Goal: Task Accomplishment & Management: Manage account settings

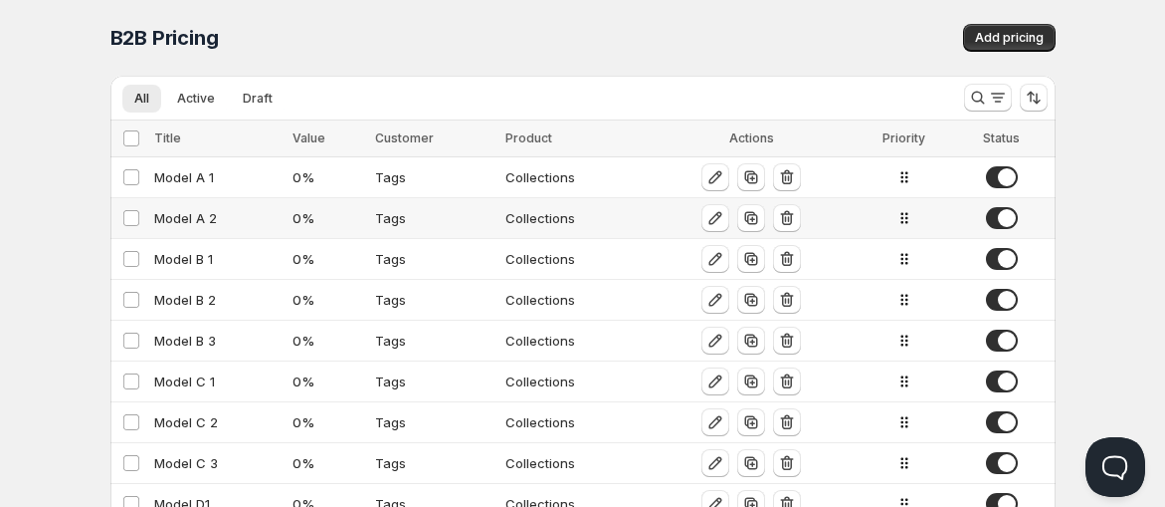
scroll to position [110, 0]
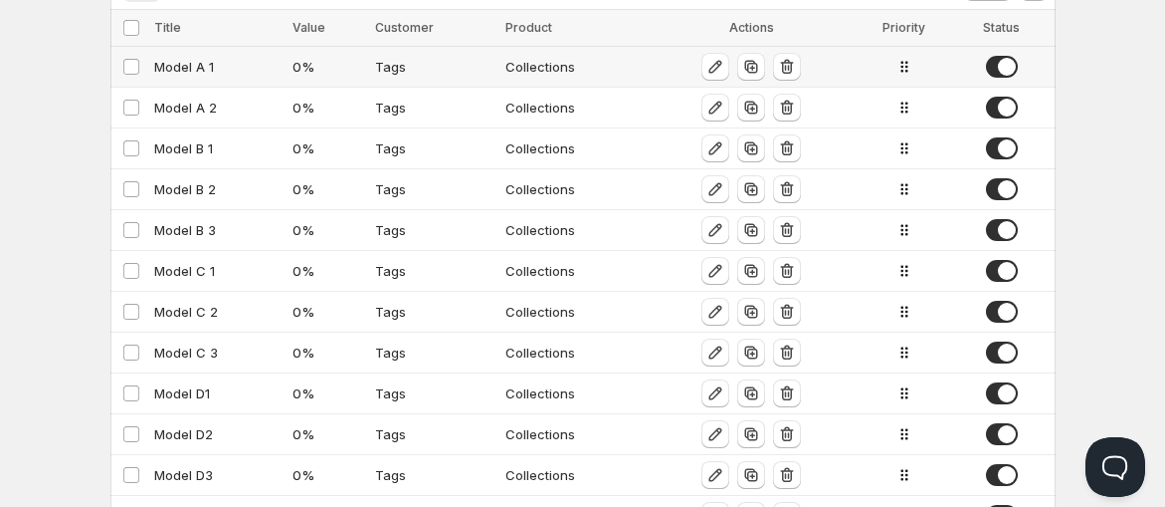
click at [240, 70] on div "Model A 1" at bounding box center [217, 67] width 127 height 20
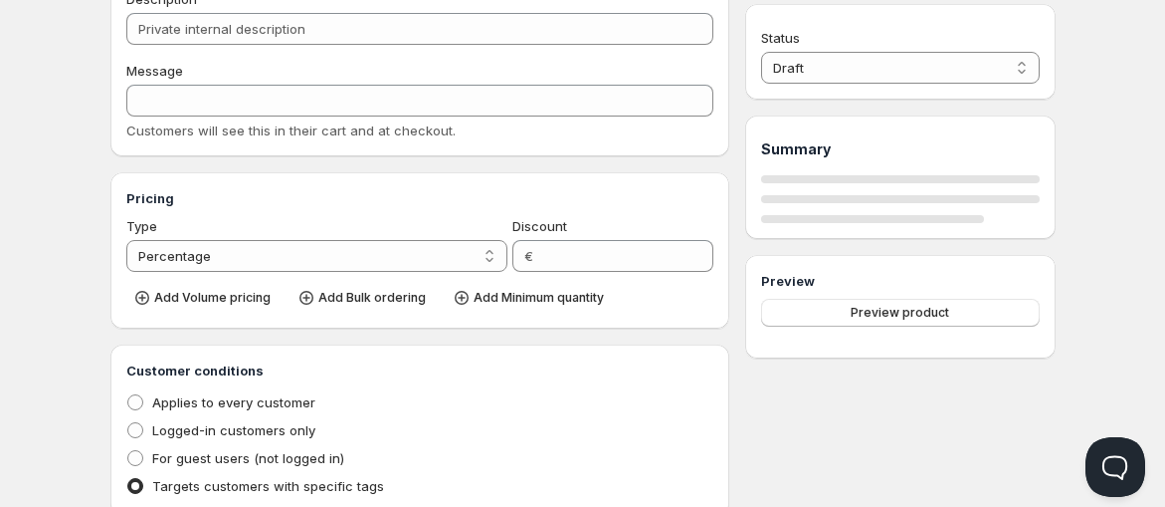
type input "Model A 1"
type input "MODEL_A-1"
type input "0"
radio input "true"
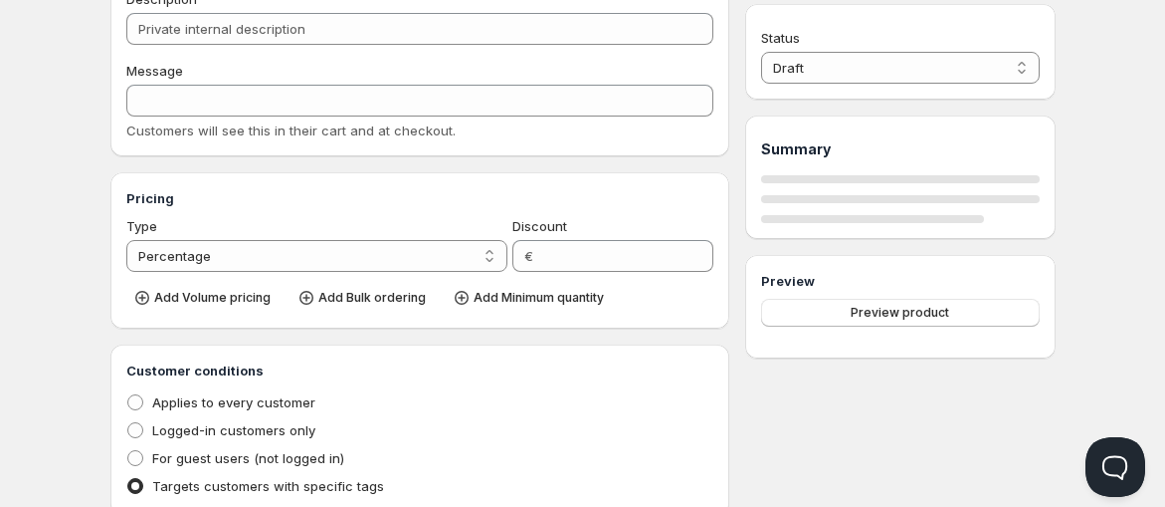
select select "1"
select select "2"
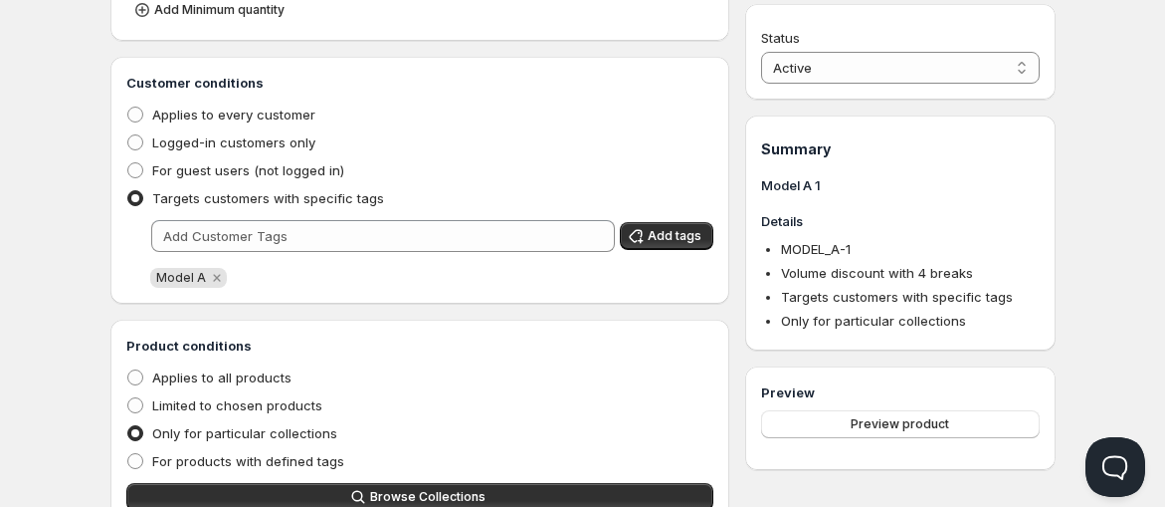
scroll to position [1106, 0]
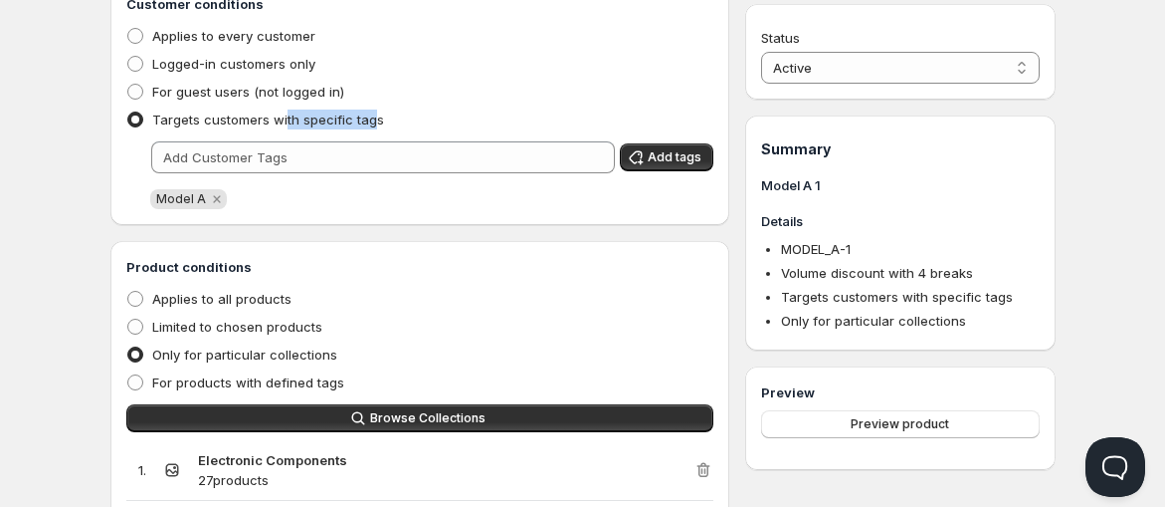
drag, startPoint x: 285, startPoint y: 117, endPoint x: 366, endPoint y: 111, distance: 81.8
click at [366, 111] on span "Targets customers with specific tags" at bounding box center [268, 119] width 232 height 20
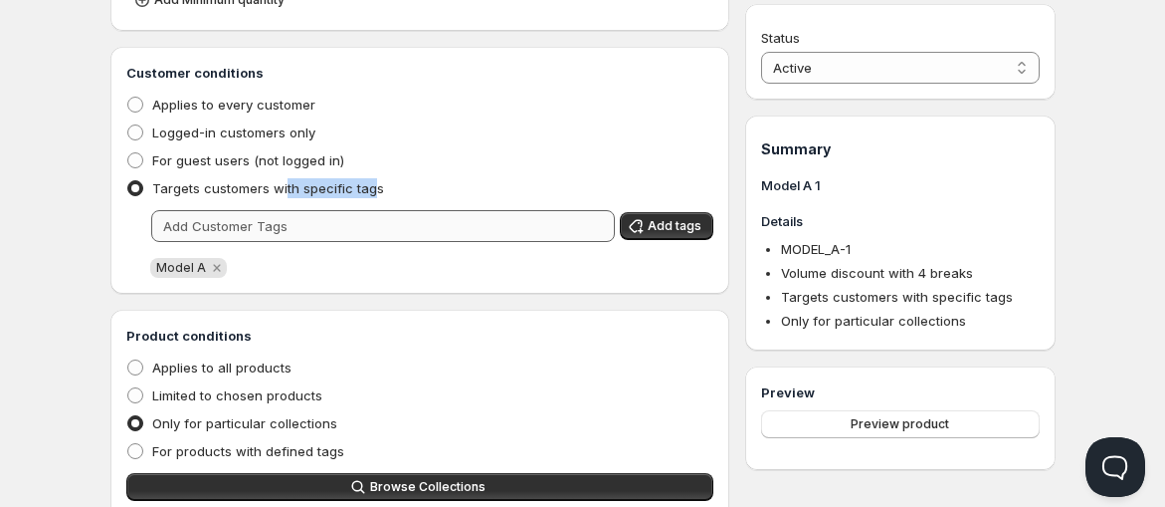
scroll to position [995, 0]
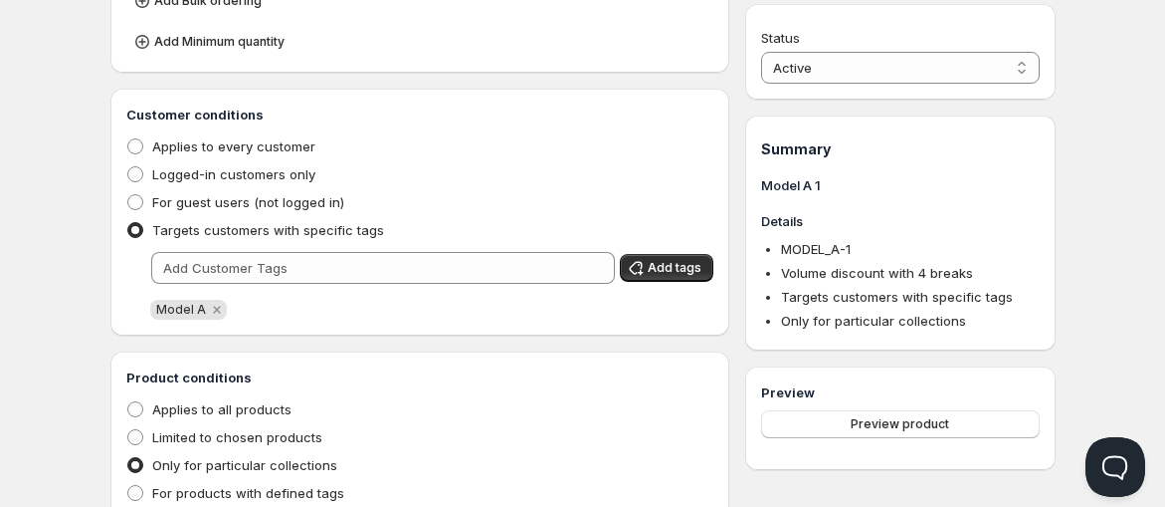
drag, startPoint x: 171, startPoint y: 316, endPoint x: 184, endPoint y: 316, distance: 12.9
click at [184, 316] on span "Model A" at bounding box center [181, 309] width 50 height 15
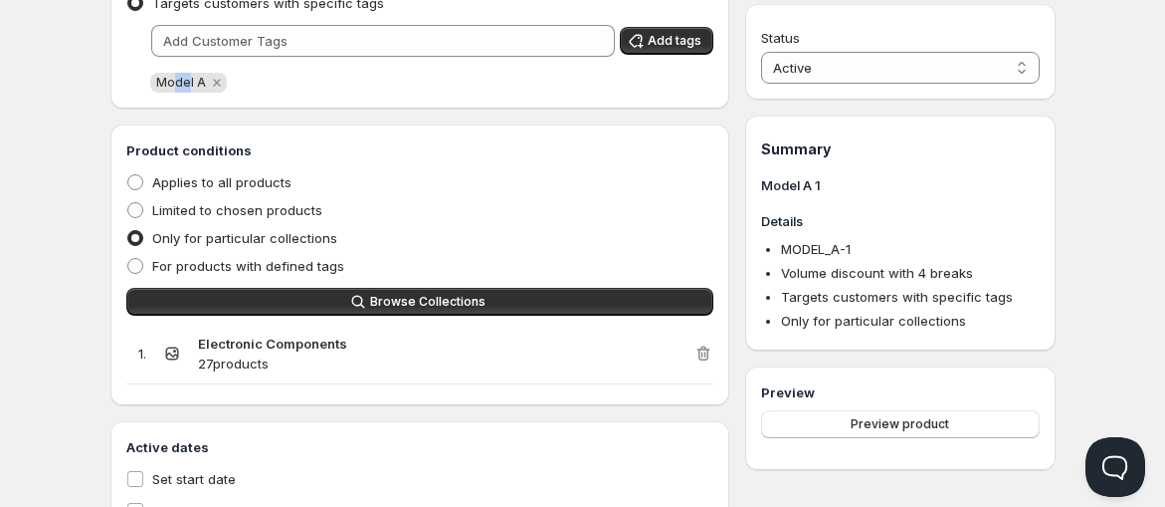
scroll to position [1196, 0]
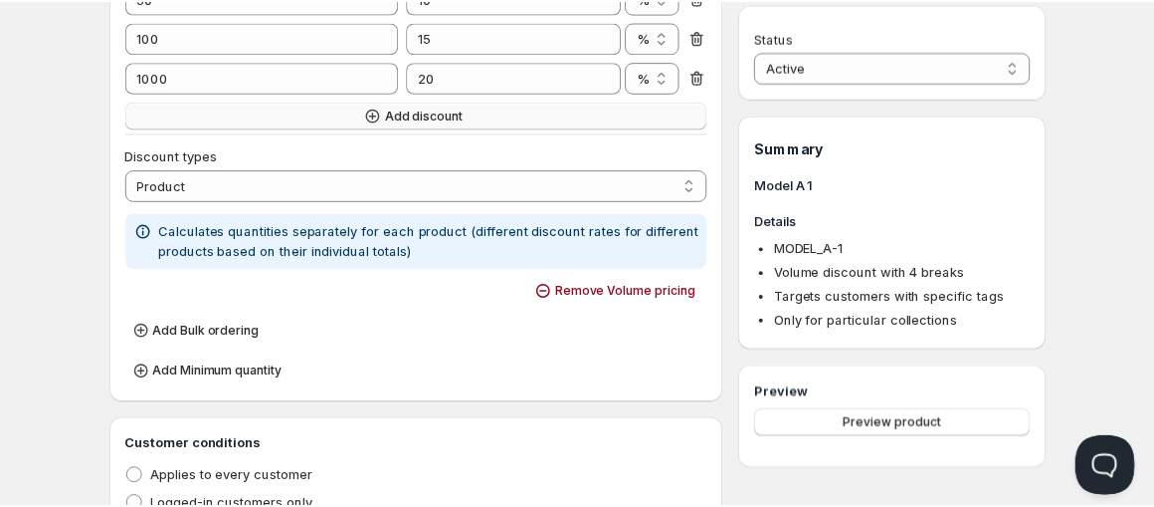
scroll to position [644, 0]
